Goal: Task Accomplishment & Management: Manage account settings

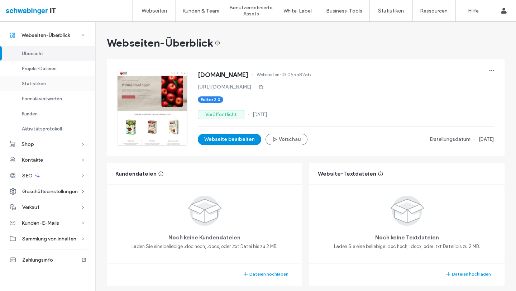
click at [53, 68] on span "Projekt-Dateien" at bounding box center [39, 68] width 35 height 5
click at [35, 70] on span "Projekt-Dateien" at bounding box center [39, 68] width 35 height 5
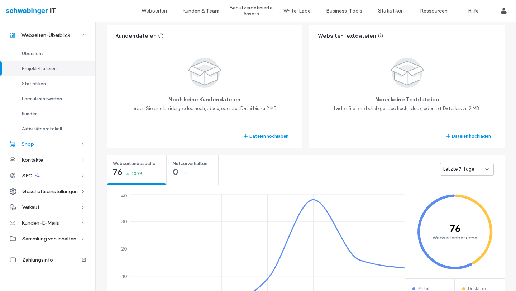
click at [51, 142] on div "Shop" at bounding box center [47, 144] width 95 height 16
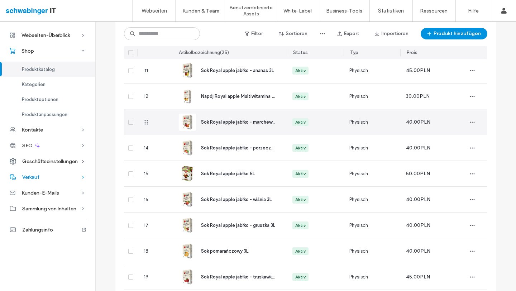
scroll to position [308, 0]
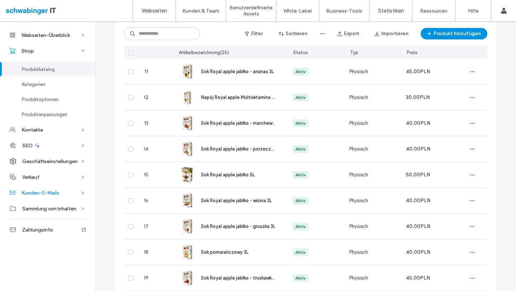
click at [59, 190] on span "Kunden-E-Mails" at bounding box center [40, 193] width 38 height 6
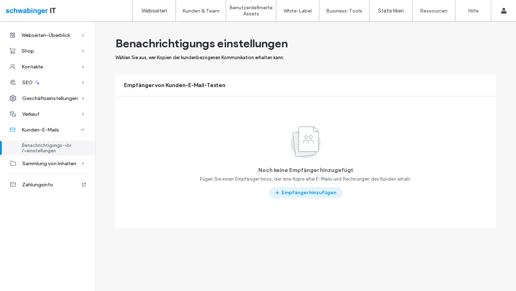
click at [326, 195] on button "Empfänger hinzufügen" at bounding box center [306, 192] width 74 height 11
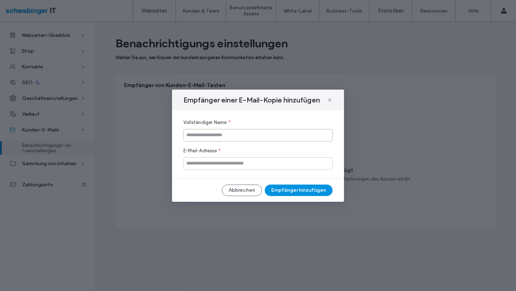
click at [268, 133] on input at bounding box center [257, 135] width 149 height 13
type input "**********"
click at [252, 161] on input "email" at bounding box center [257, 163] width 149 height 13
type input "**********"
click at [311, 194] on button "Empfänger hinzufügen" at bounding box center [299, 190] width 68 height 11
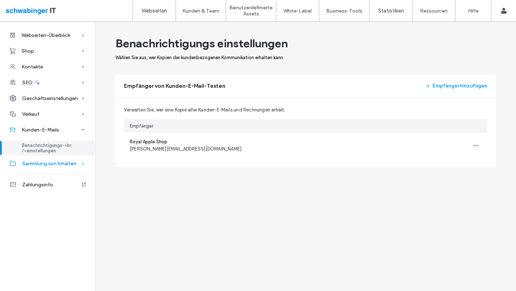
click at [53, 163] on span "Sammlung von Inhalten" at bounding box center [49, 164] width 54 height 6
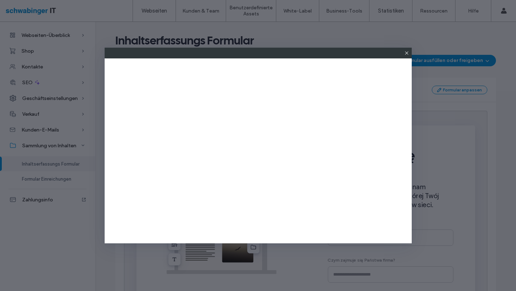
click at [407, 53] on icon at bounding box center [407, 53] width 6 height 6
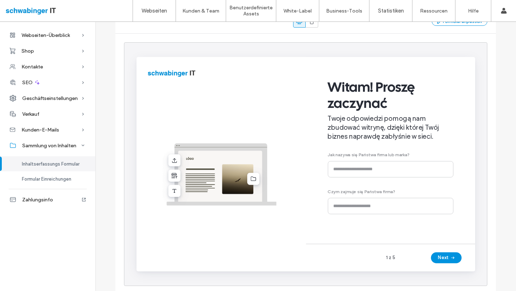
scroll to position [75, 0]
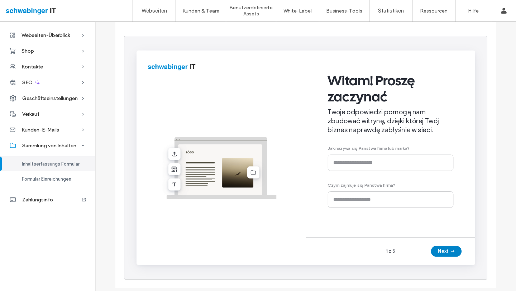
click at [457, 260] on button "Next" at bounding box center [462, 261] width 32 height 11
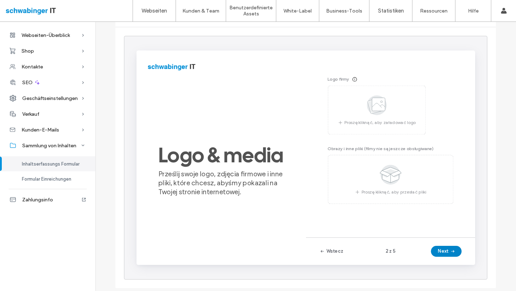
click at [457, 260] on button "Next" at bounding box center [462, 261] width 32 height 11
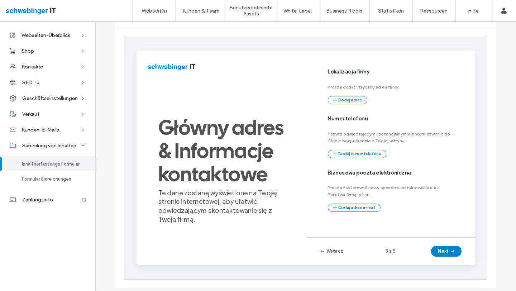
click at [457, 260] on button "Next" at bounding box center [462, 261] width 32 height 11
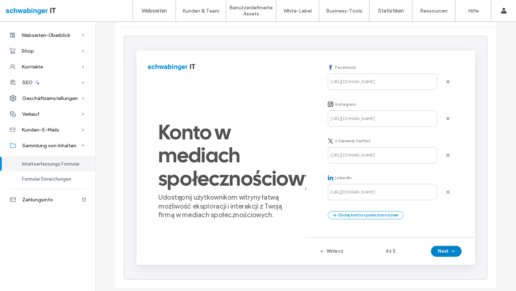
click at [457, 260] on button "Next" at bounding box center [462, 261] width 32 height 11
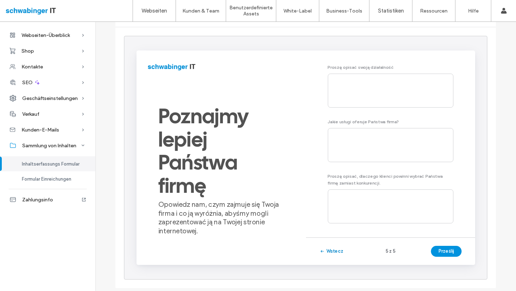
click at [347, 262] on button "Wstecz" at bounding box center [341, 261] width 25 height 11
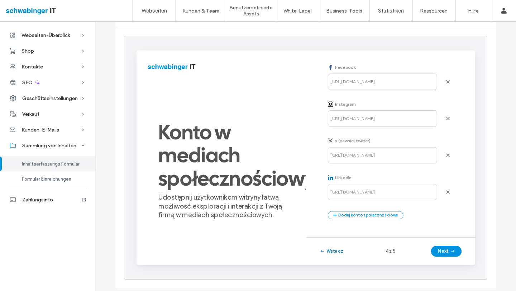
click at [347, 262] on button "Wstecz" at bounding box center [341, 261] width 25 height 11
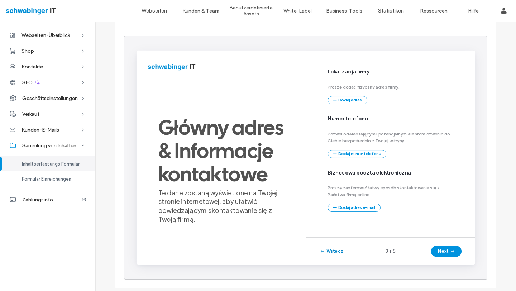
click at [347, 262] on button "Wstecz" at bounding box center [341, 261] width 25 height 11
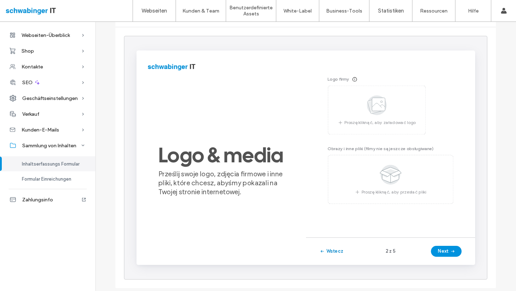
click at [343, 262] on button "Wstecz" at bounding box center [341, 261] width 25 height 11
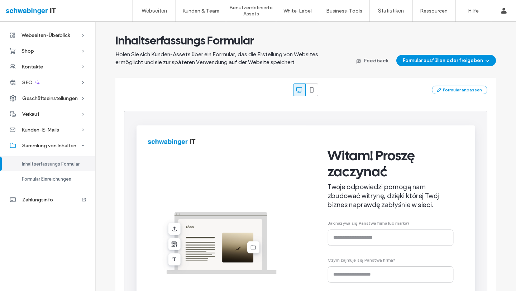
scroll to position [91, 0]
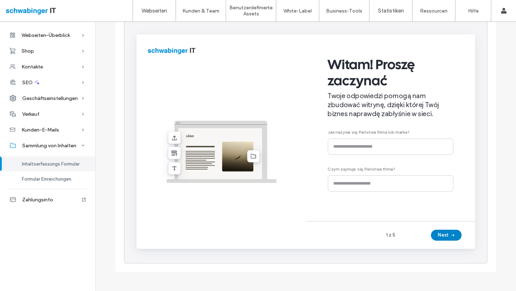
click at [461, 243] on button "Next" at bounding box center [462, 245] width 32 height 11
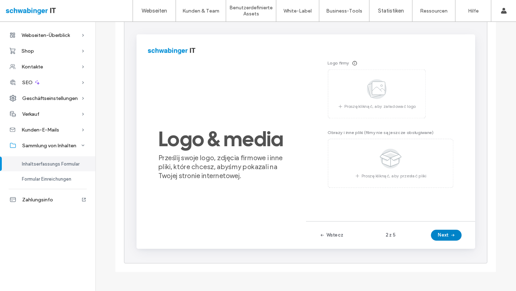
click at [461, 243] on button "Next" at bounding box center [462, 245] width 32 height 11
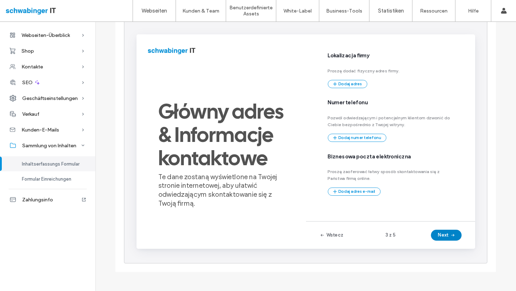
click at [461, 243] on button "Next" at bounding box center [462, 245] width 32 height 11
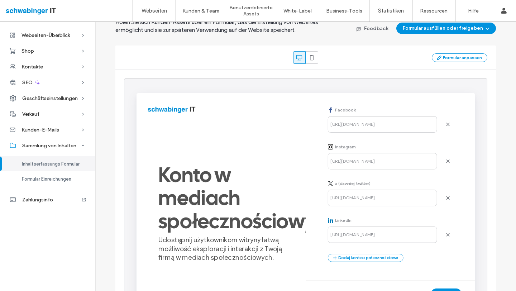
scroll to position [0, 0]
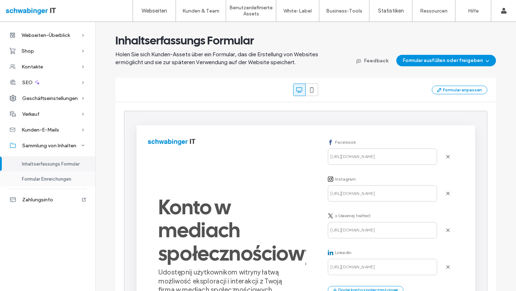
click at [66, 179] on span "Formular Einreichungen" at bounding box center [46, 178] width 49 height 5
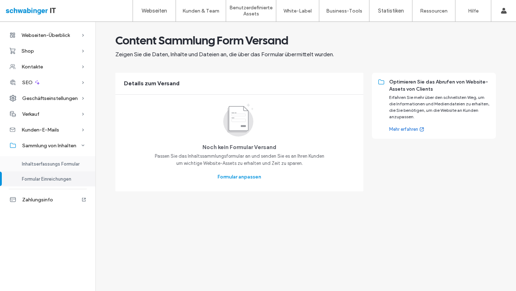
click at [61, 166] on span "Inhaltserfassungs Formular" at bounding box center [51, 163] width 58 height 5
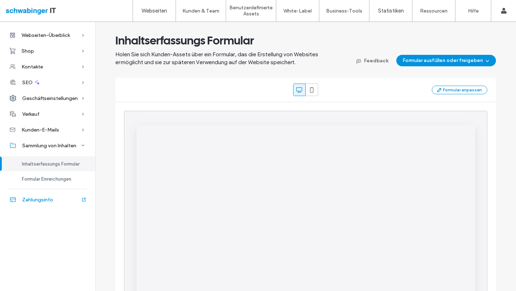
click at [48, 198] on span "Zahlungsinfo" at bounding box center [37, 200] width 31 height 6
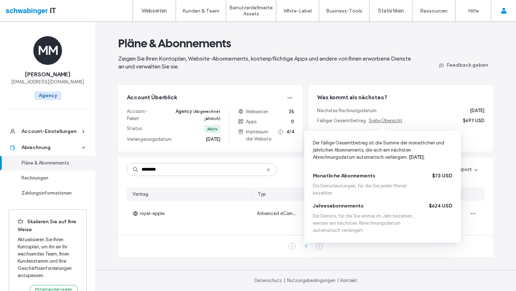
click at [386, 121] on span "Siehe Übersicht" at bounding box center [386, 120] width 34 height 5
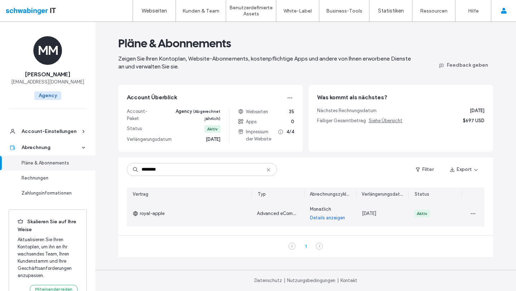
click at [324, 218] on link "Details anzeigen" at bounding box center [327, 217] width 35 height 7
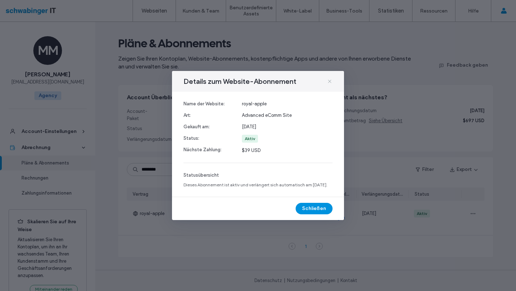
click at [330, 78] on icon at bounding box center [330, 81] width 6 height 6
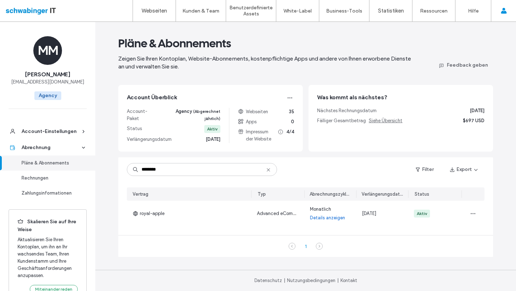
click at [459, 119] on div "Fälliger Gesamtbetrag Siehe Übersicht $697 USD" at bounding box center [400, 120] width 167 height 7
click at [45, 166] on div "Pläne & Abonnements" at bounding box center [50, 162] width 59 height 7
click at [48, 191] on div "Zahlungsinformationen" at bounding box center [50, 193] width 59 height 7
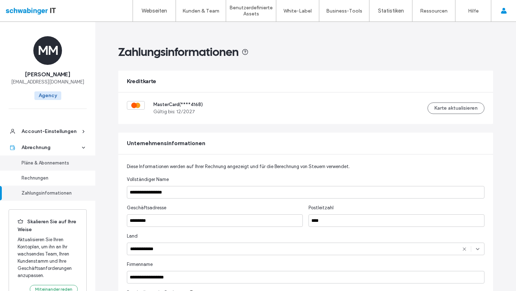
click at [58, 163] on div "Pläne & Abonnements" at bounding box center [50, 162] width 59 height 7
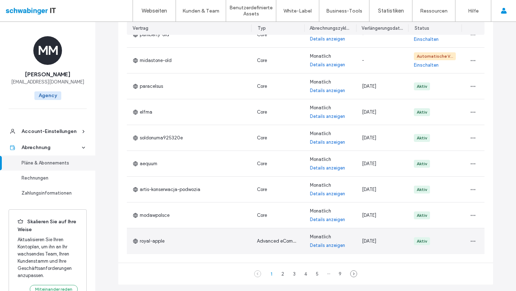
scroll to position [181, 0]
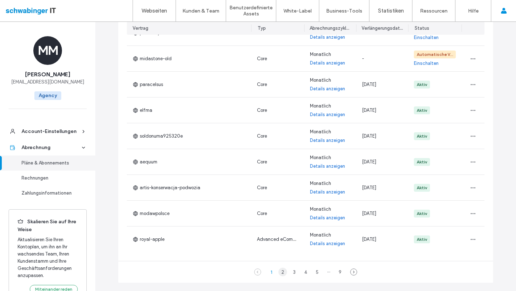
click at [279, 270] on div "2" at bounding box center [282, 272] width 9 height 9
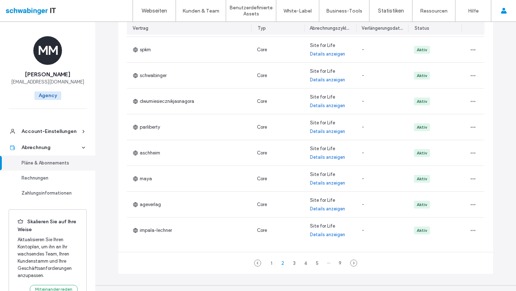
scroll to position [192, 0]
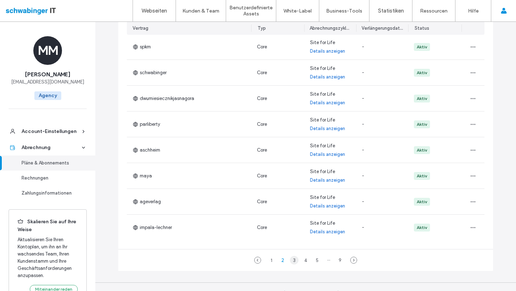
click at [295, 261] on div "3" at bounding box center [294, 260] width 9 height 9
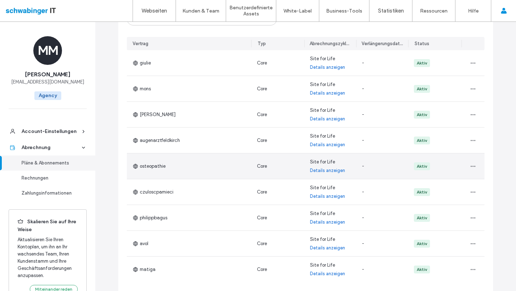
scroll to position [178, 0]
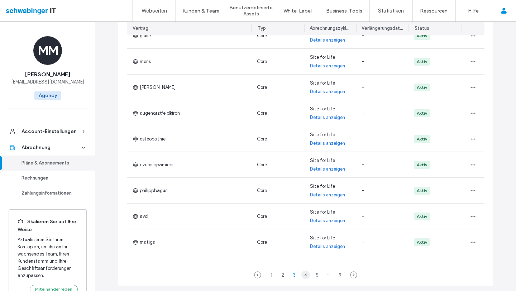
click at [304, 275] on div "4" at bounding box center [305, 275] width 9 height 9
click at [310, 275] on div "5" at bounding box center [311, 275] width 9 height 9
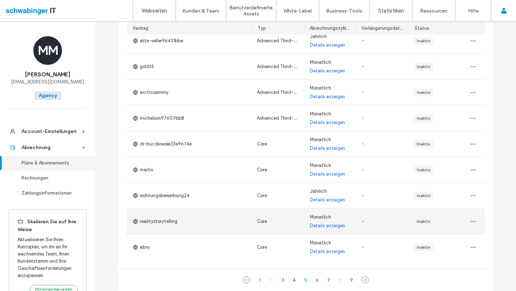
scroll to position [182, 0]
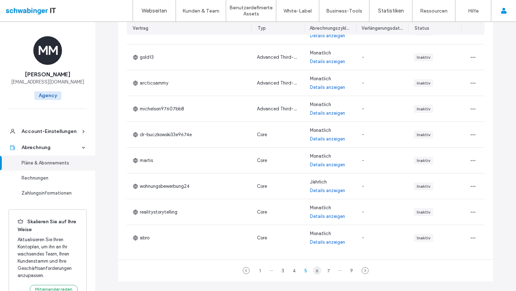
click at [317, 272] on div "6" at bounding box center [317, 270] width 9 height 9
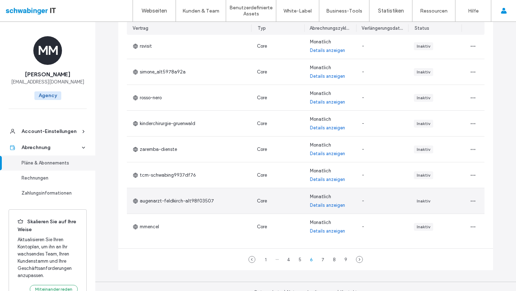
scroll to position [195, 0]
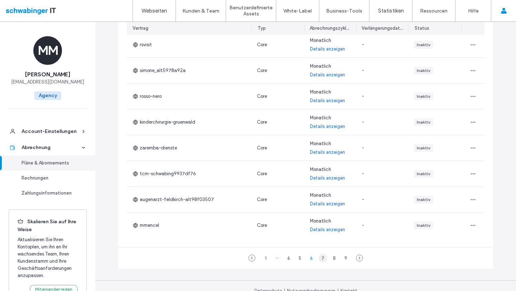
click at [321, 257] on div "7" at bounding box center [323, 258] width 9 height 9
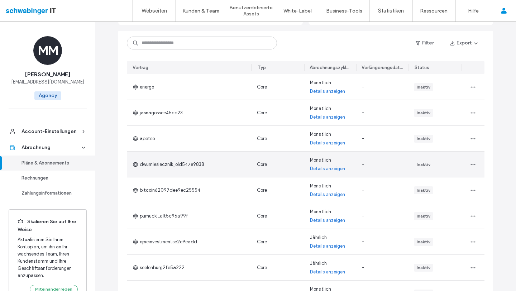
scroll to position [205, 0]
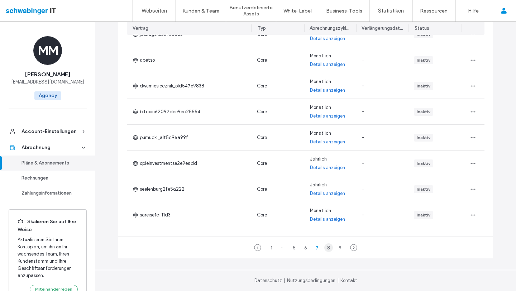
click at [326, 250] on div "8" at bounding box center [328, 247] width 9 height 9
click at [337, 246] on div "9" at bounding box center [340, 247] width 9 height 9
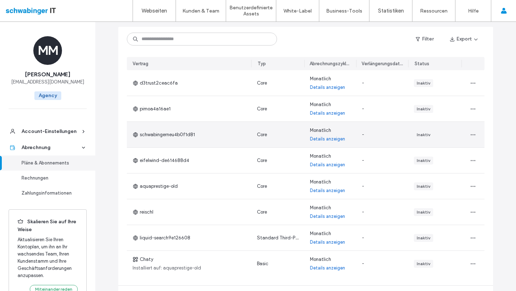
scroll to position [179, 0]
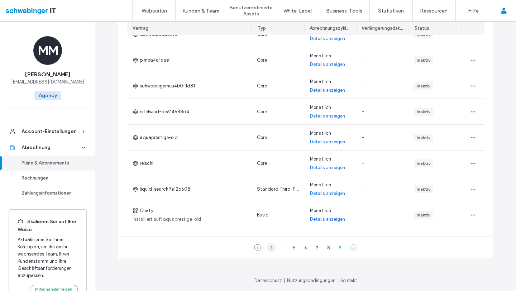
click at [272, 247] on div "1" at bounding box center [271, 247] width 9 height 9
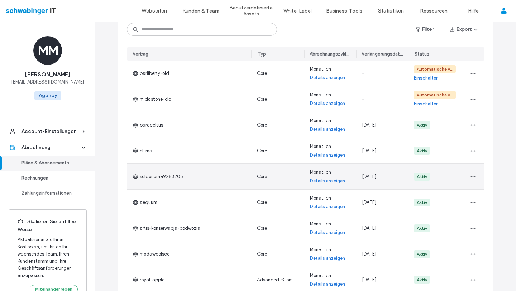
scroll to position [175, 0]
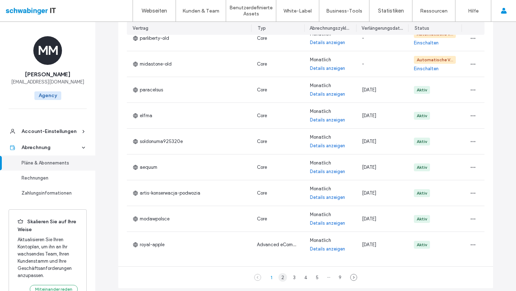
click at [280, 278] on div "2" at bounding box center [282, 277] width 9 height 9
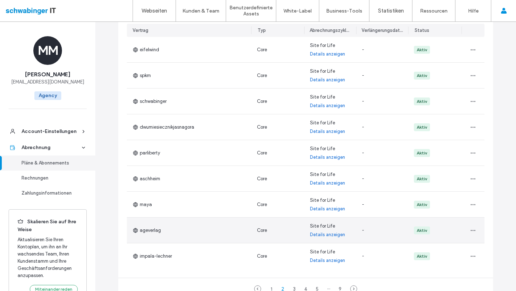
scroll to position [166, 0]
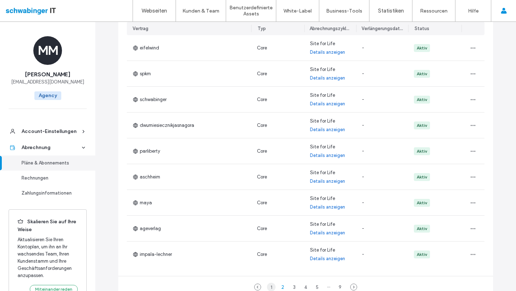
click at [269, 287] on div "1" at bounding box center [271, 287] width 9 height 9
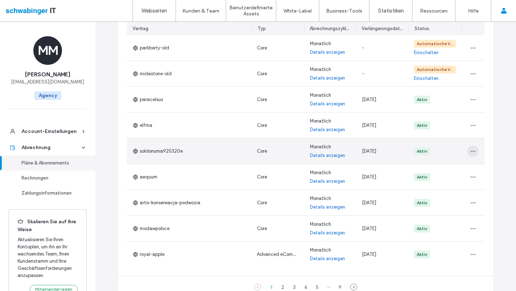
click at [467, 149] on span "button" at bounding box center [472, 150] width 11 height 11
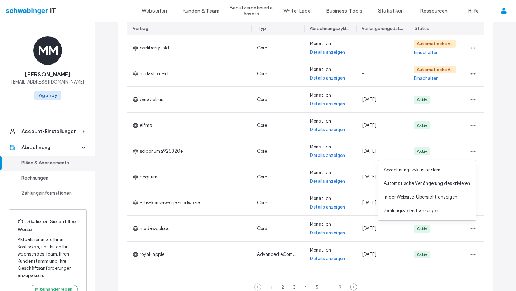
click at [507, 170] on div "Pläne & Abonnements Zeigen Sie Ihren Kontoplan, Website-Abonnements, kostenpfli…" at bounding box center [305, 93] width 421 height 474
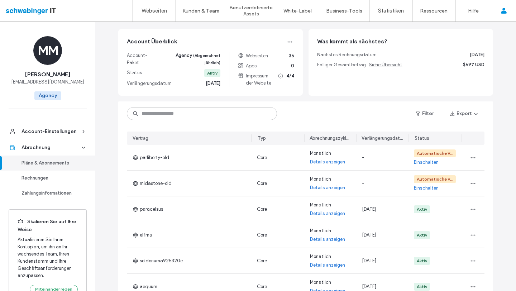
scroll to position [0, 0]
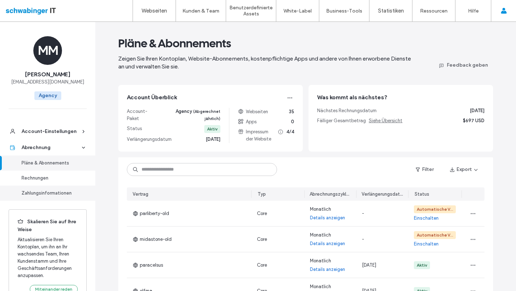
click at [49, 192] on div "Zahlungsinformationen" at bounding box center [50, 193] width 59 height 7
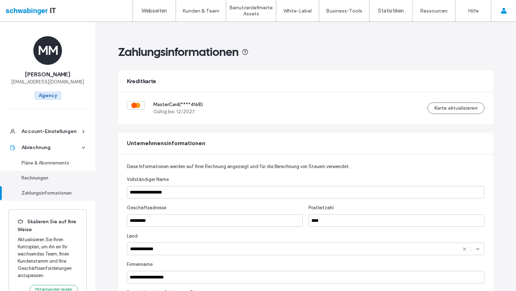
click at [46, 178] on div "Rechnungen" at bounding box center [50, 178] width 59 height 7
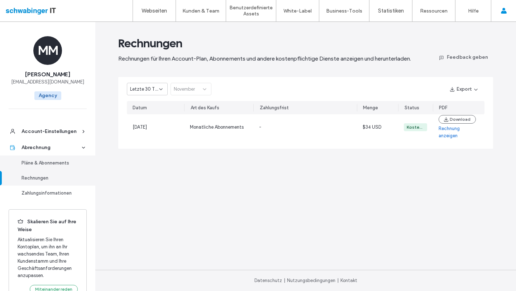
click at [47, 163] on div "Pläne & Abonnements" at bounding box center [50, 162] width 59 height 7
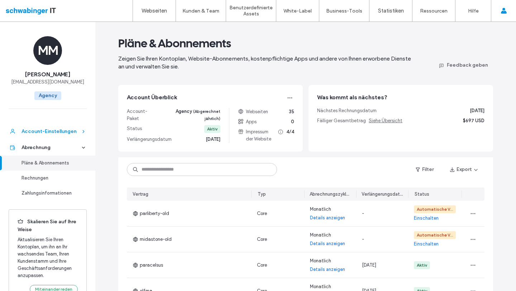
click at [44, 135] on div "Account-Einstellungen" at bounding box center [50, 131] width 59 height 7
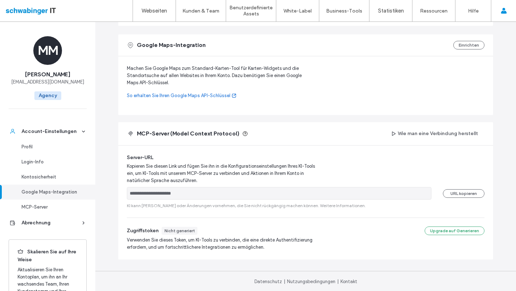
scroll to position [290, 0]
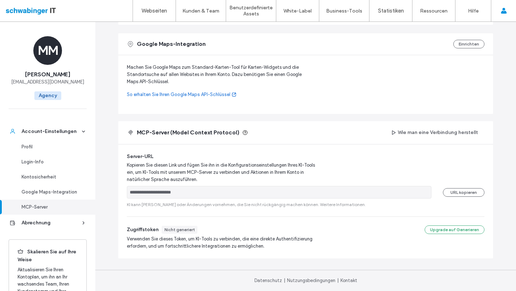
click at [244, 131] on use at bounding box center [245, 132] width 5 height 5
click at [51, 224] on div "Abrechnung" at bounding box center [50, 222] width 59 height 7
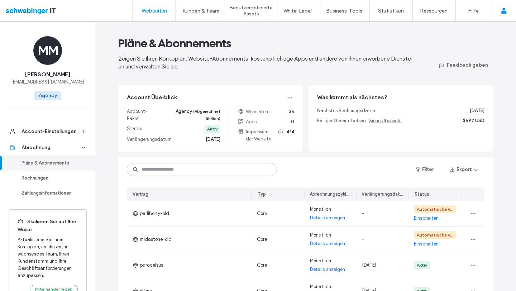
click at [154, 11] on label "Webseiten" at bounding box center [154, 11] width 25 height 6
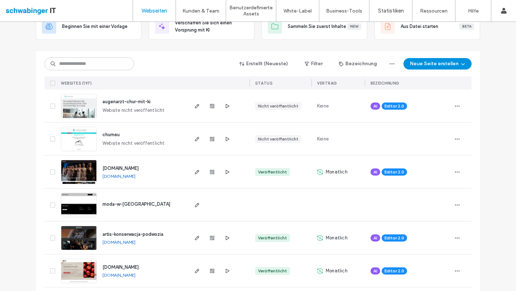
scroll to position [63, 0]
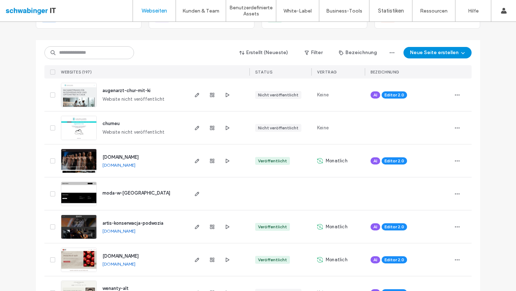
click at [155, 14] on link "Webseiten" at bounding box center [154, 10] width 43 height 21
